Goal: Task Accomplishment & Management: Use online tool/utility

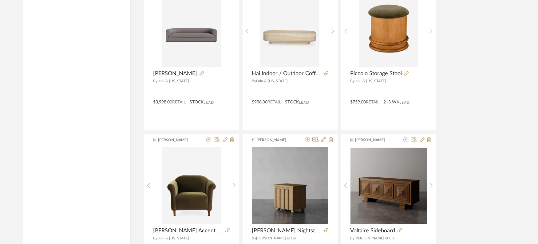
scroll to position [3728, 0]
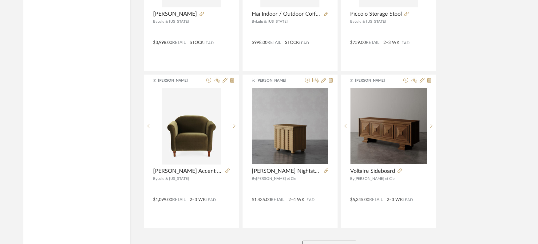
click at [331, 241] on button "View More" at bounding box center [330, 247] width 54 height 12
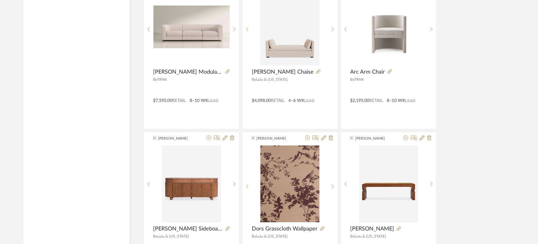
scroll to position [3073, 0]
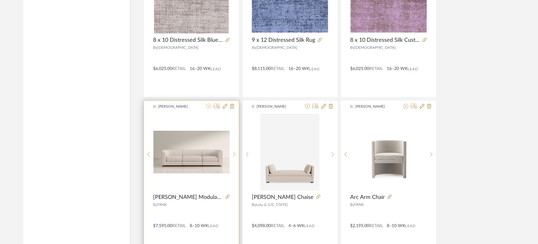
click at [209, 104] on icon at bounding box center [208, 106] width 5 height 5
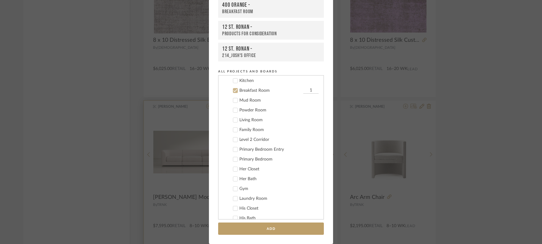
scroll to position [168, 0]
click at [233, 81] on icon at bounding box center [235, 81] width 4 height 4
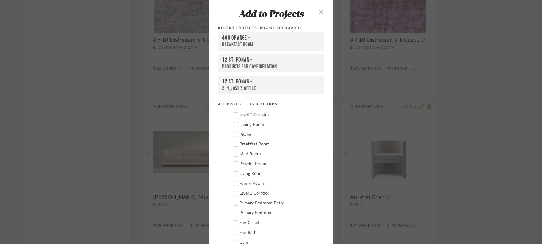
scroll to position [0, 0]
click at [235, 40] on div "400 Orange -" at bounding box center [271, 38] width 98 height 7
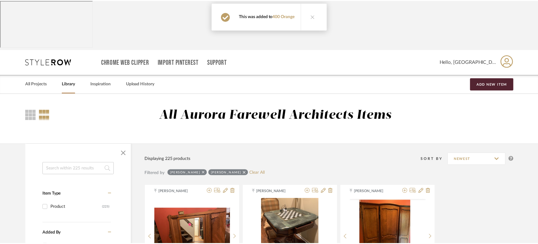
scroll to position [3073, 0]
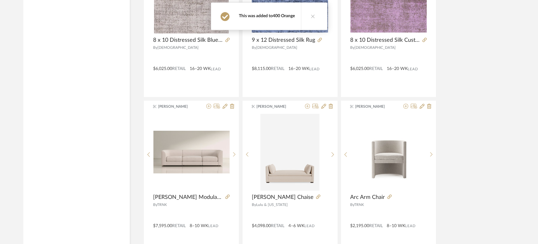
click at [273, 18] on link "400 Orange" at bounding box center [284, 16] width 22 height 4
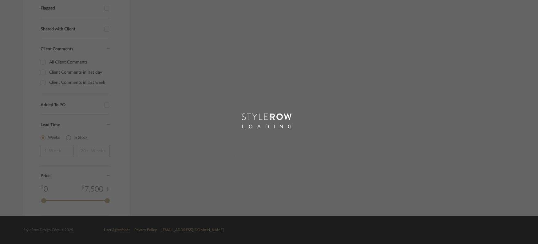
scroll to position [66, 0]
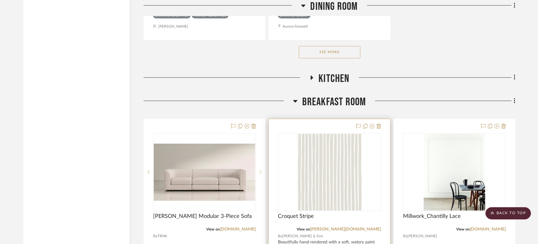
scroll to position [2223, 0]
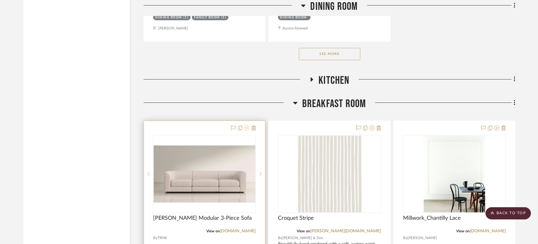
click at [247, 126] on icon at bounding box center [246, 128] width 5 height 5
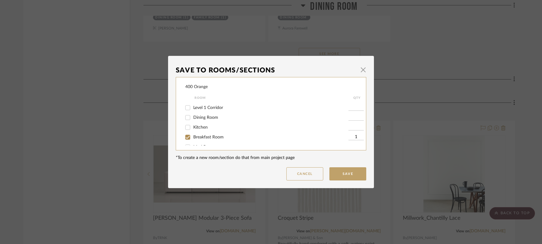
scroll to position [62, 0]
click at [189, 117] on input "Breakfast Room" at bounding box center [188, 114] width 10 height 10
checkbox input "false"
click at [185, 120] on input "Family Room" at bounding box center [188, 123] width 10 height 10
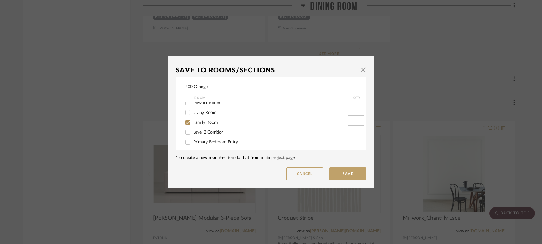
checkbox input "true"
type input "1"
click at [343, 173] on button "Save" at bounding box center [348, 174] width 37 height 13
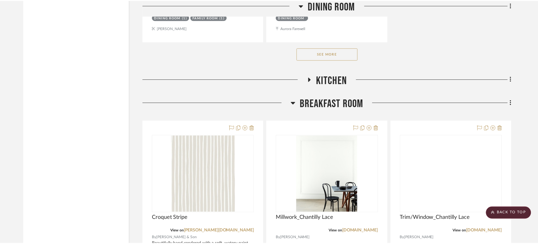
scroll to position [2223, 0]
